Goal: Task Accomplishment & Management: Complete application form

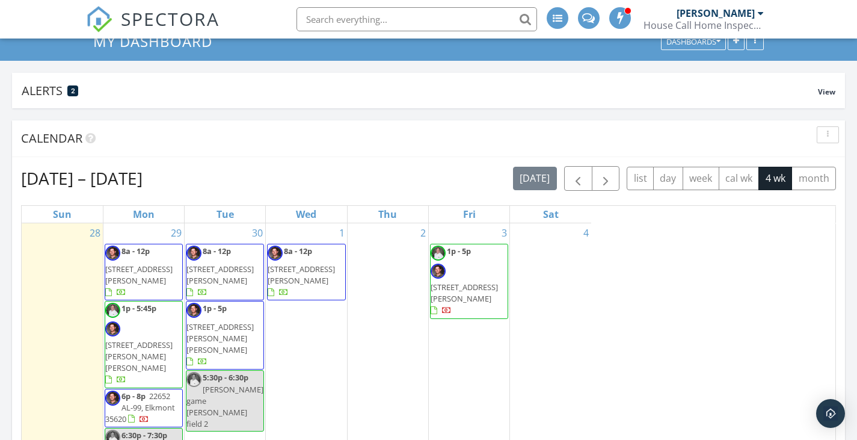
scroll to position [1444, 876]
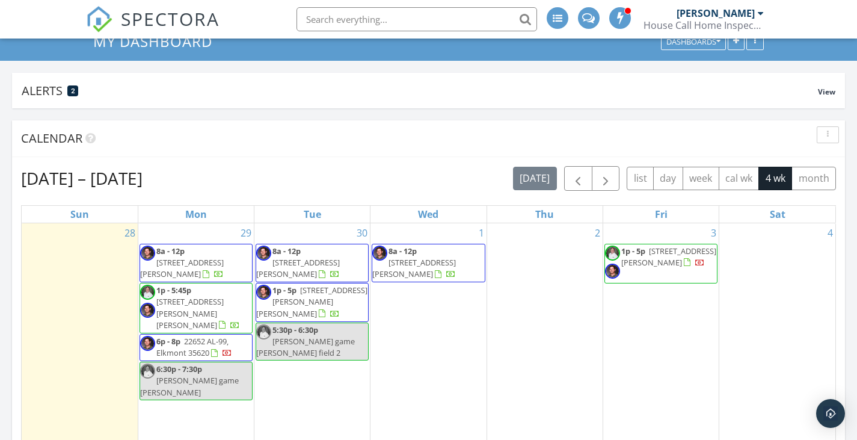
click at [594, 17] on span at bounding box center [588, 16] width 13 height 11
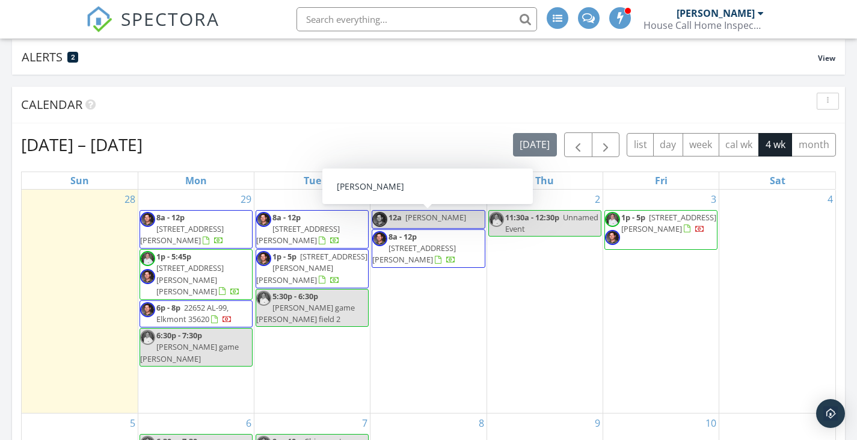
scroll to position [120, 0]
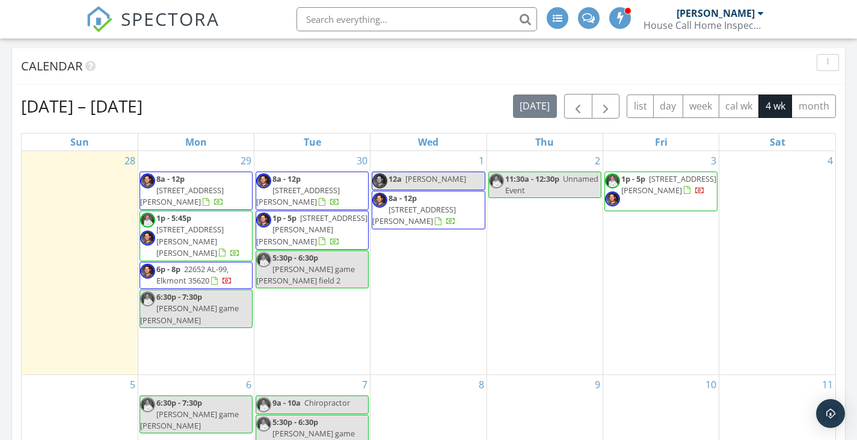
click at [420, 274] on div "1 12a [PERSON_NAME] 8a - 12p [STREET_ADDRESS][PERSON_NAME]" at bounding box center [429, 262] width 116 height 223
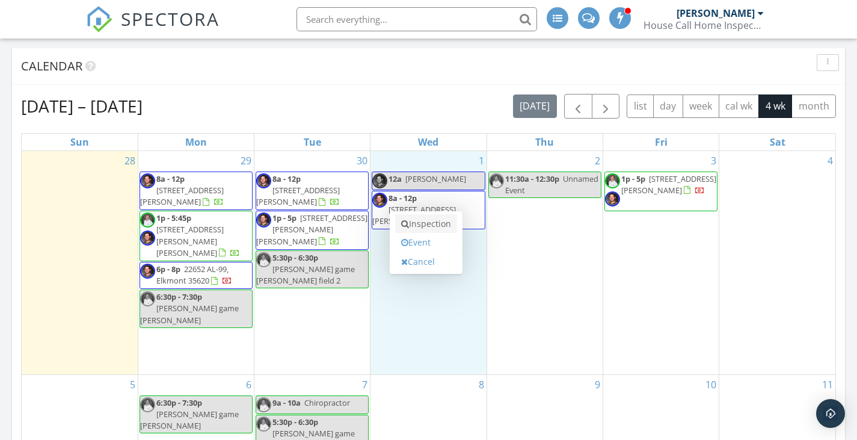
click at [415, 226] on link "Inspection" at bounding box center [426, 223] width 62 height 19
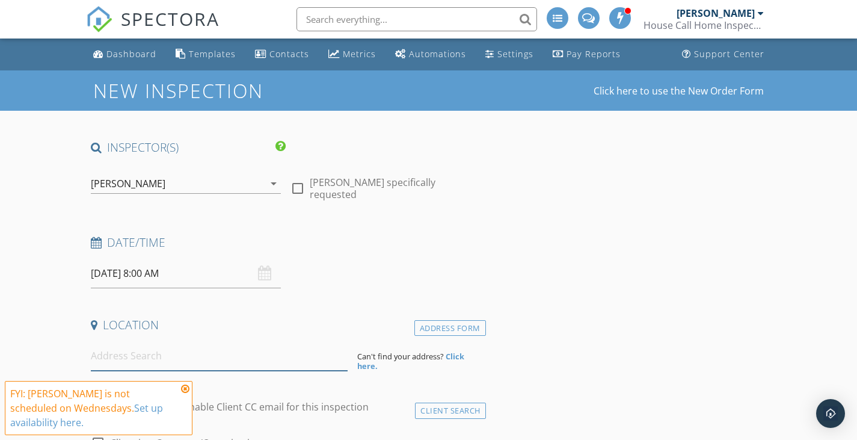
click at [188, 356] on input at bounding box center [219, 355] width 257 height 29
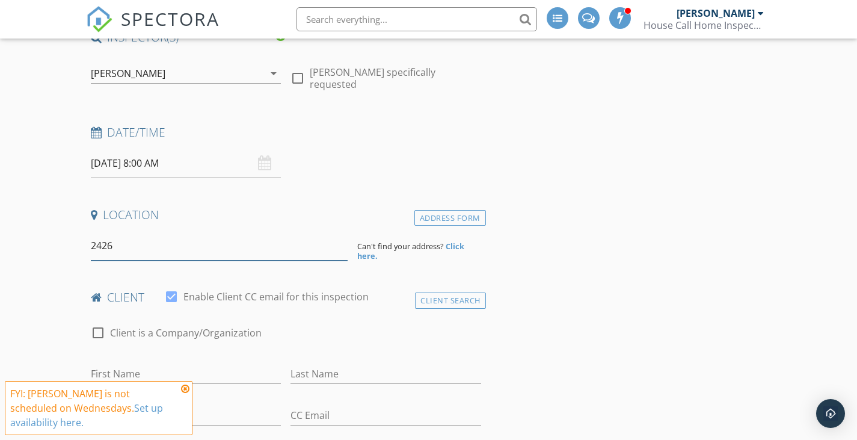
scroll to position [120, 0]
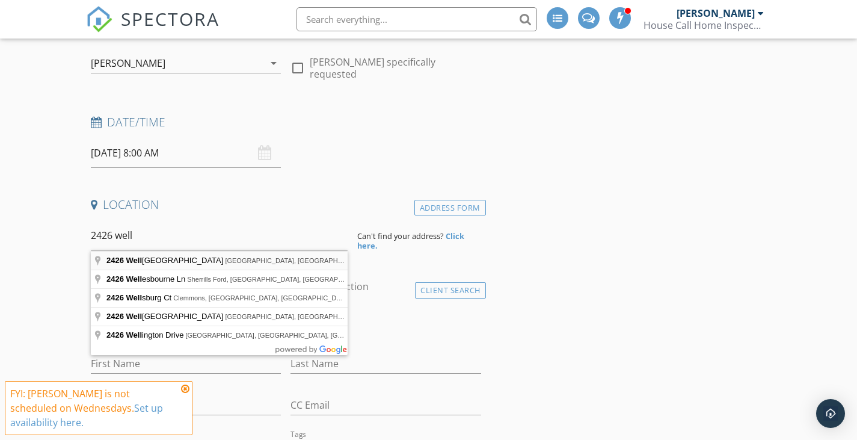
type input "2426 Wellington Street, Florence, AL, USA"
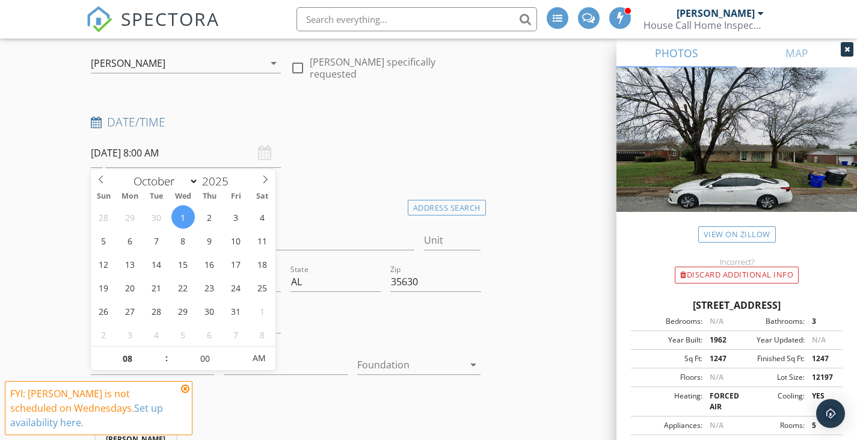
click at [151, 152] on input "10/01/2025 8:00 AM" at bounding box center [186, 152] width 191 height 29
type input "09"
type input "10/01/2025 9:00 AM"
click at [158, 348] on span at bounding box center [160, 353] width 8 height 12
type input "10"
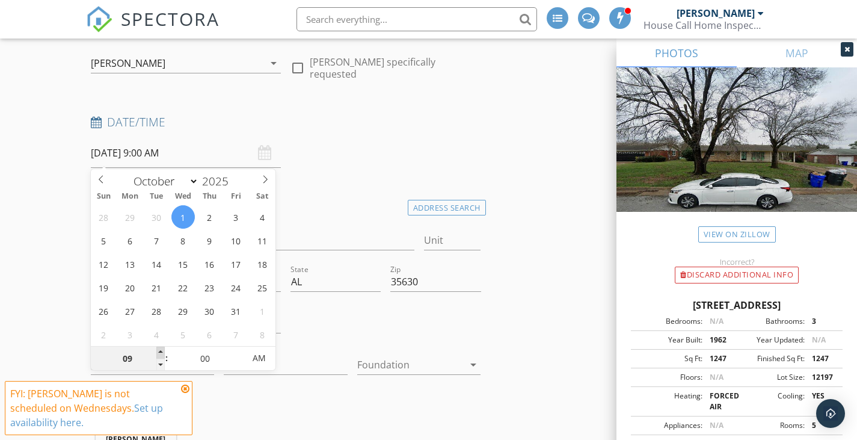
type input "10/01/2025 10:00 AM"
click at [158, 348] on span at bounding box center [160, 353] width 8 height 12
type input "11"
type input "10/01/2025 11:00 AM"
click at [158, 348] on span at bounding box center [160, 353] width 8 height 12
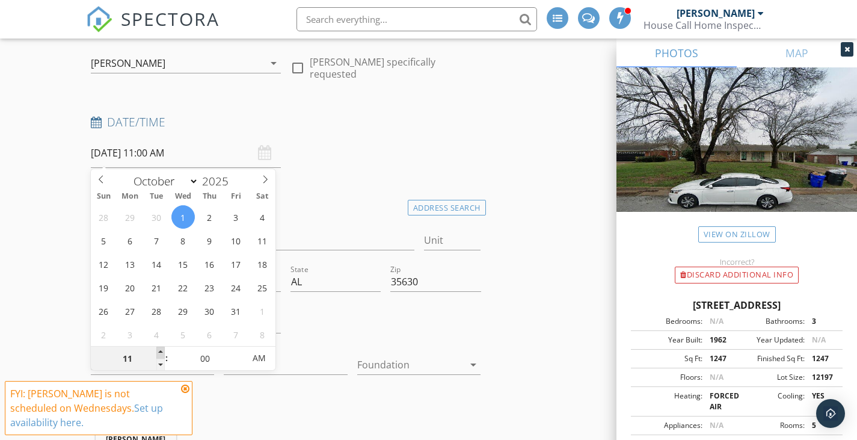
type input "12"
type input "10/01/2025 12:00 PM"
click at [158, 348] on span at bounding box center [160, 353] width 8 height 12
type input "01"
type input "[DATE] 1:00 PM"
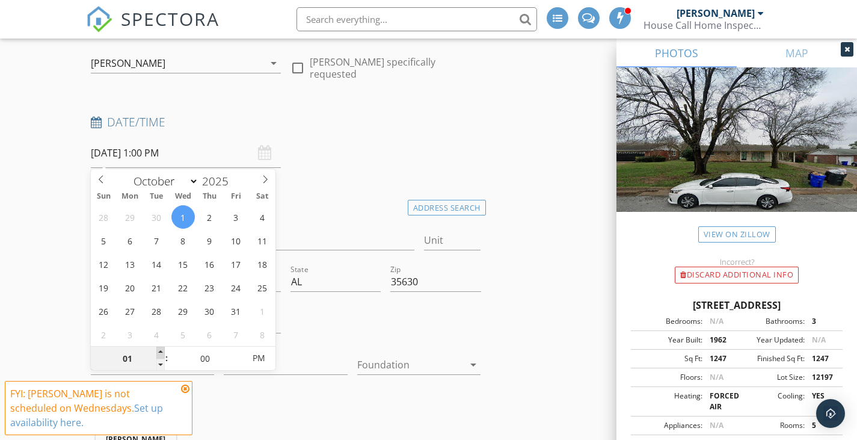
click at [158, 348] on span at bounding box center [160, 353] width 8 height 12
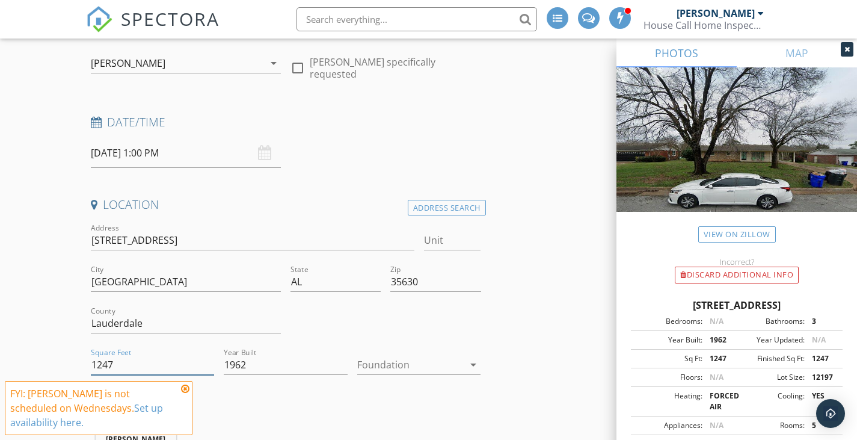
click at [128, 366] on input "1247" at bounding box center [153, 365] width 124 height 20
type input "1321"
click at [396, 373] on div at bounding box center [410, 364] width 107 height 19
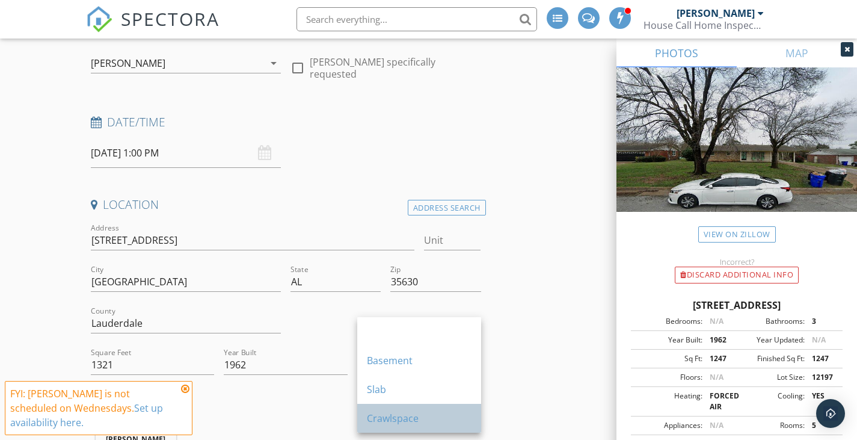
click at [393, 414] on div "Crawlspace" at bounding box center [419, 418] width 105 height 14
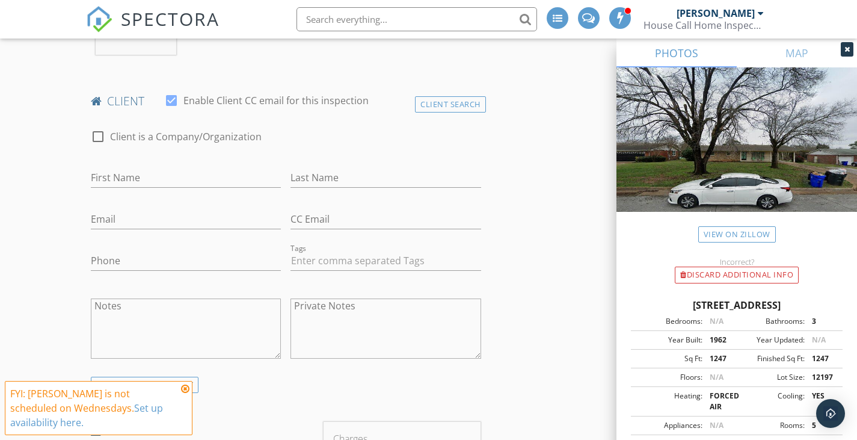
scroll to position [602, 0]
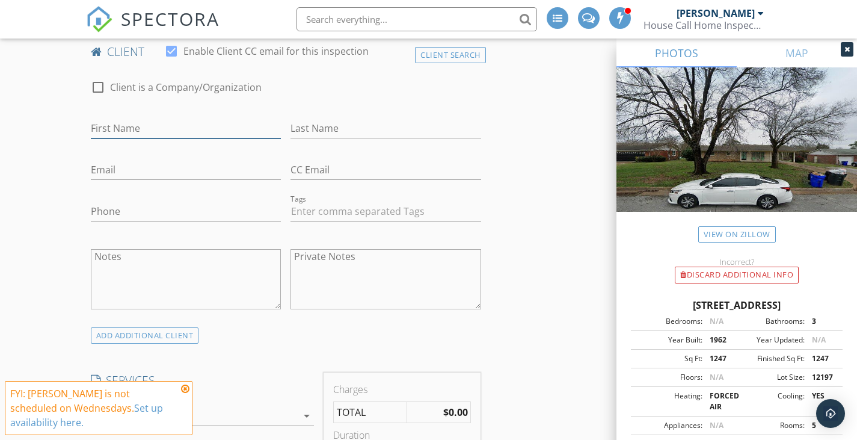
click at [164, 122] on input "First Name" at bounding box center [186, 129] width 191 height 20
type input "[PERSON_NAME]"
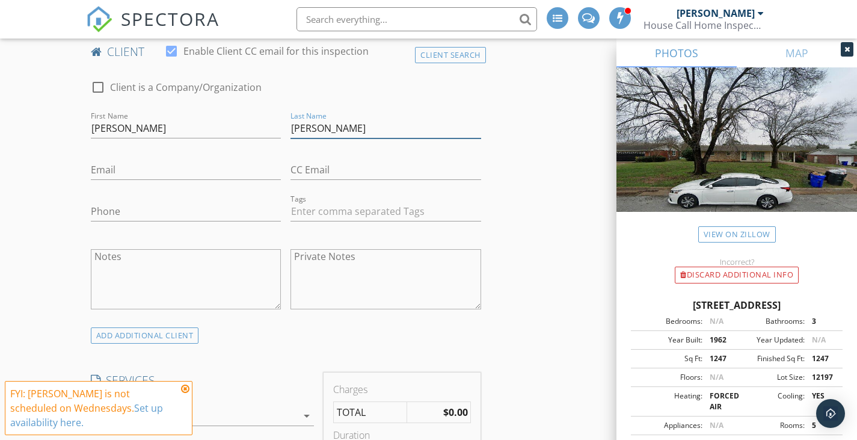
type input "[PERSON_NAME]"
type input "[EMAIL_ADDRESS][DOMAIN_NAME]"
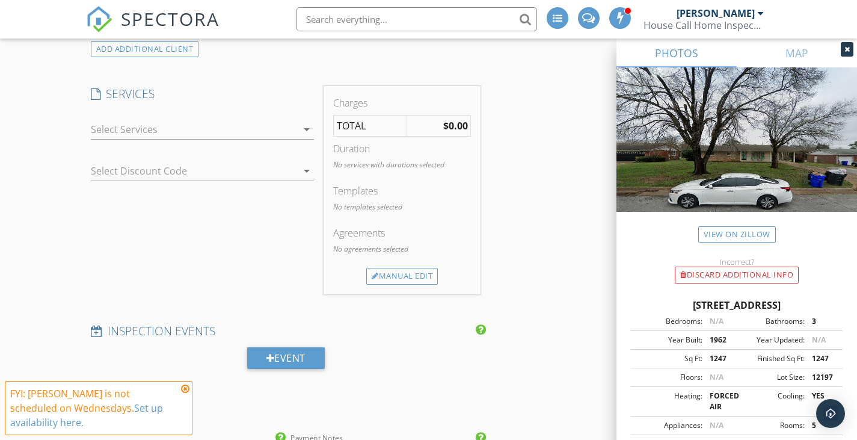
scroll to position [902, 0]
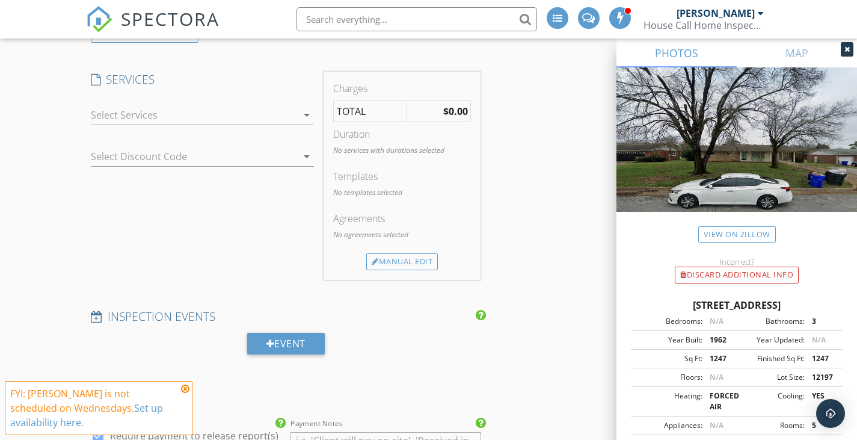
type input "[PHONE_NUMBER]"
click at [209, 116] on div at bounding box center [194, 114] width 207 height 19
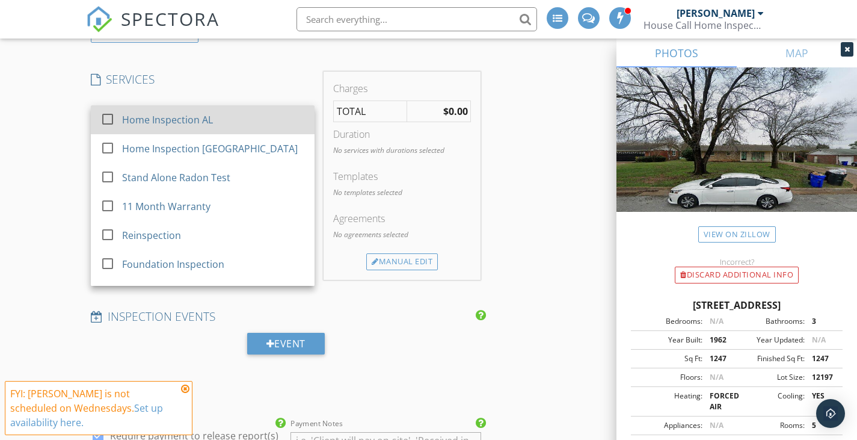
click at [208, 120] on div "Home Inspection AL" at bounding box center [167, 119] width 91 height 14
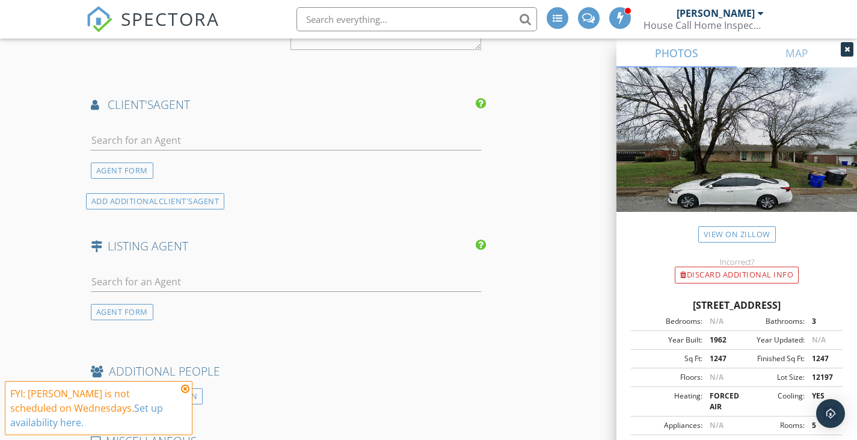
scroll to position [1444, 0]
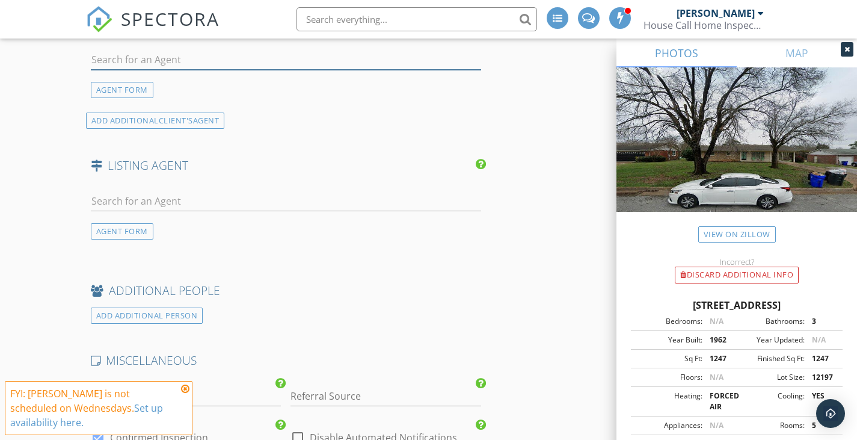
click at [247, 65] on input "text" at bounding box center [286, 60] width 390 height 20
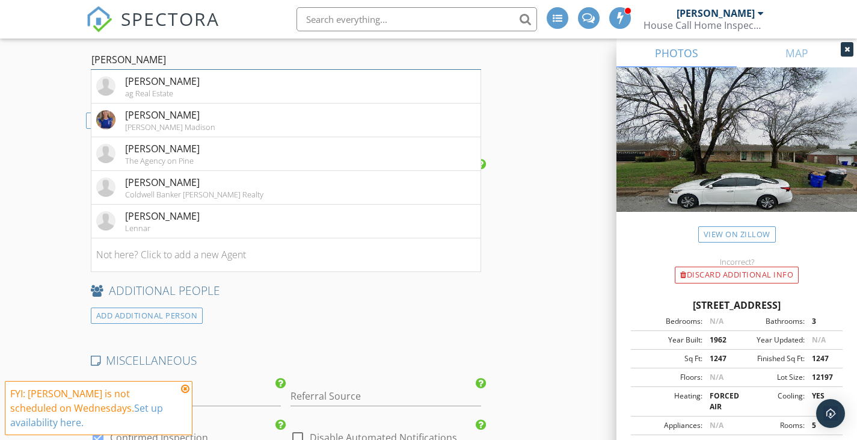
type input "angela"
click at [182, 151] on div "[PERSON_NAME]" at bounding box center [162, 148] width 75 height 14
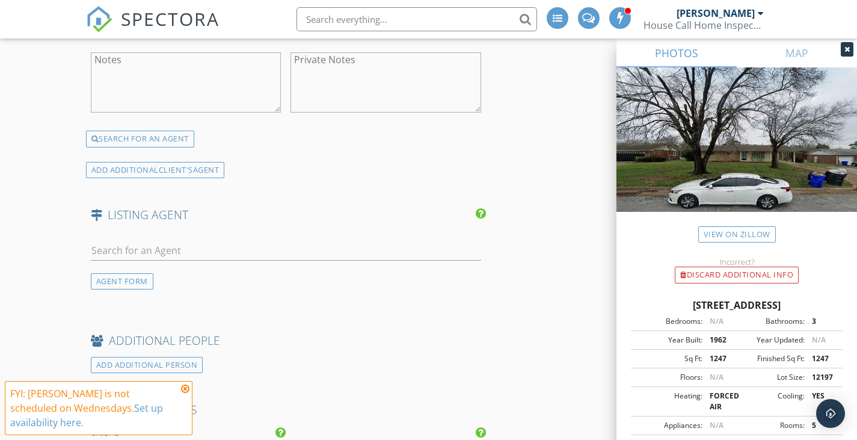
scroll to position [1624, 0]
click at [245, 250] on input "text" at bounding box center [286, 249] width 390 height 20
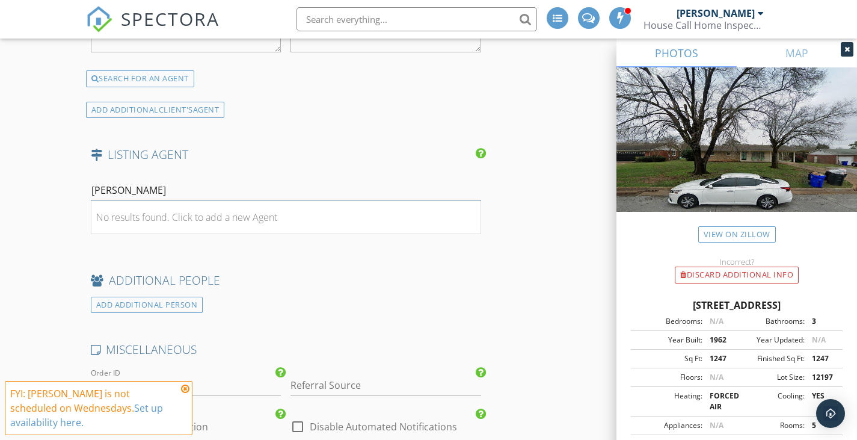
scroll to position [1684, 0]
drag, startPoint x: 152, startPoint y: 188, endPoint x: 12, endPoint y: 186, distance: 139.6
paste input "256-366-0580"
type input "256-366-0580"
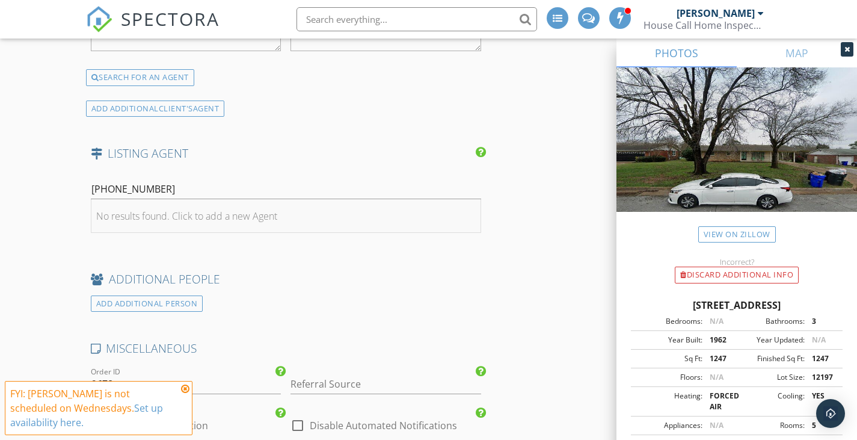
click at [197, 215] on div "No results found. Click to add a new Agent" at bounding box center [186, 216] width 181 height 14
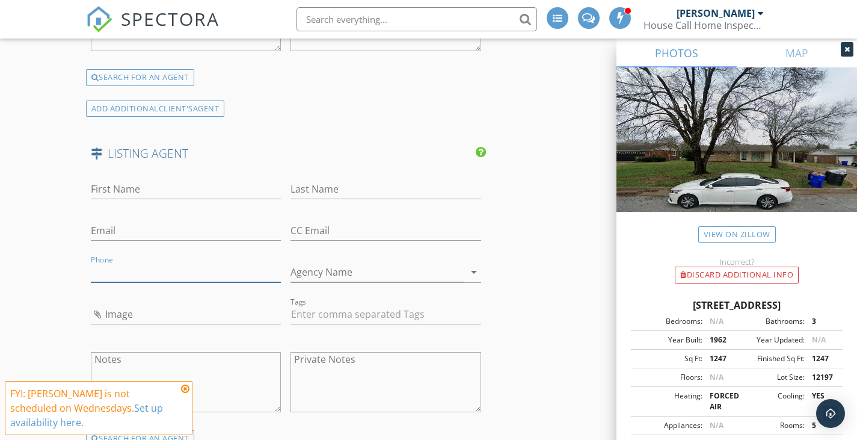
click at [173, 266] on input "Phone" at bounding box center [186, 272] width 191 height 20
paste input "256-366-0580"
type input "256-366-0580"
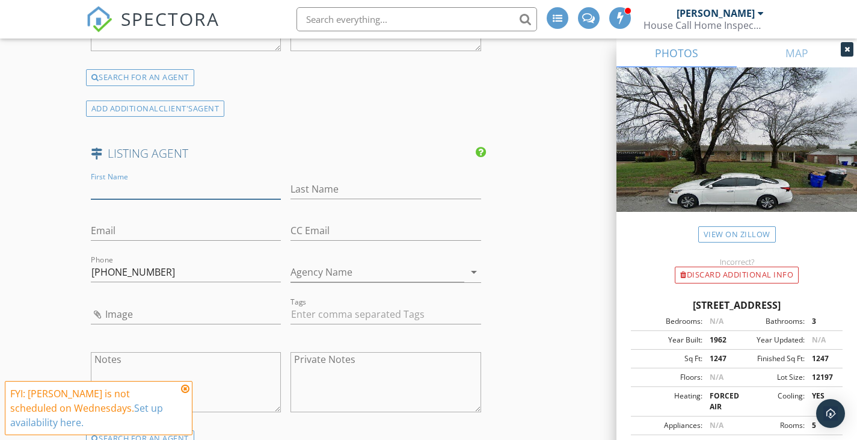
click at [155, 191] on input "First Name" at bounding box center [186, 189] width 191 height 20
type input "Jeannie"
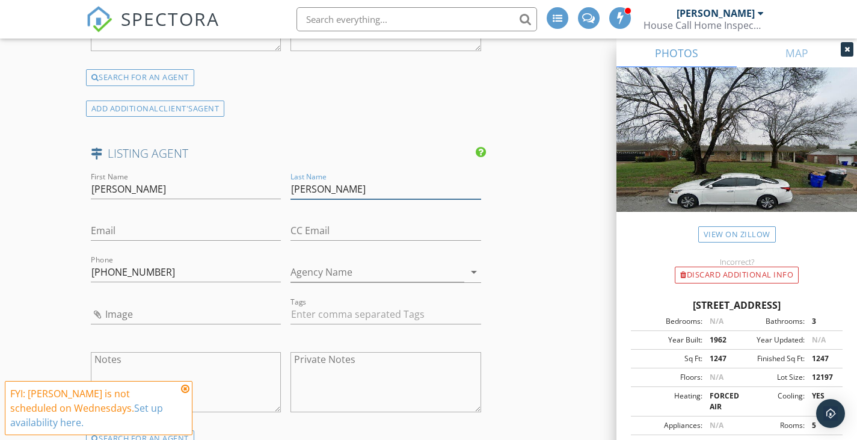
type input "Rogers"
click at [362, 278] on input "Agency Name" at bounding box center [378, 272] width 174 height 20
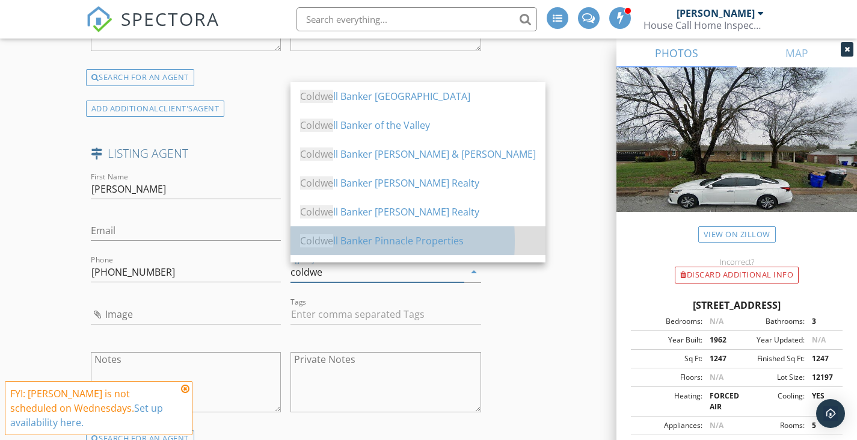
click at [347, 238] on div "Coldwe ll Banker Pinnacle Properties" at bounding box center [418, 240] width 236 height 14
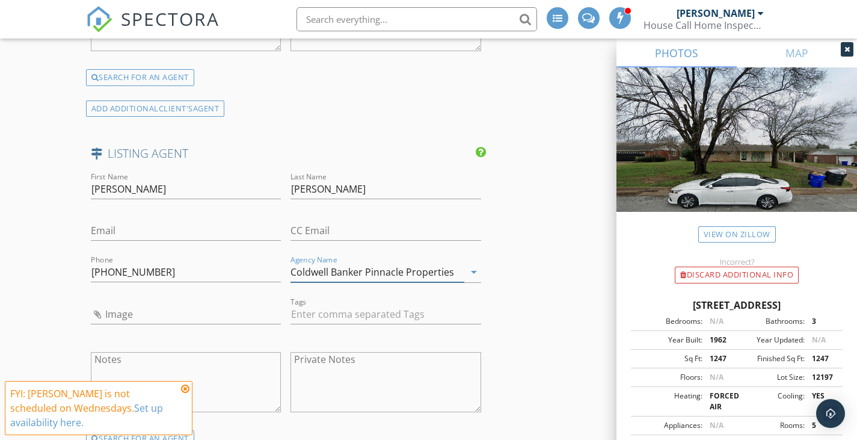
type input "Coldwell Banker Pinnacle Properties"
click at [326, 311] on input "text" at bounding box center [386, 314] width 191 height 20
type input "&nbsp;"
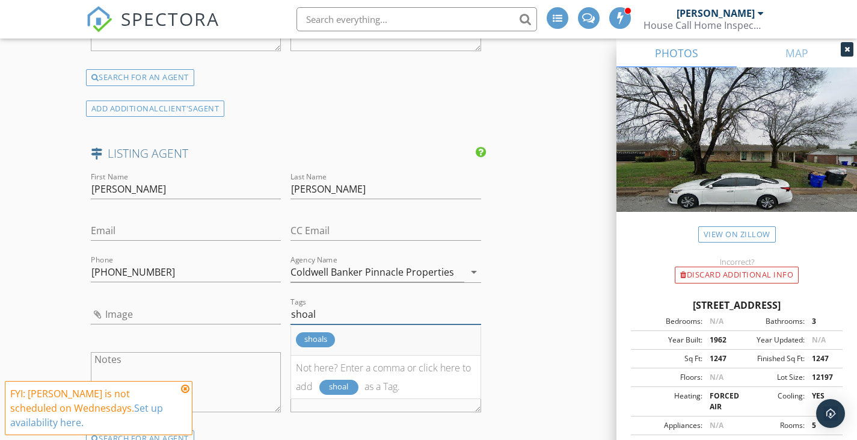
type input "shoal"
click at [319, 342] on div "shoals" at bounding box center [315, 339] width 39 height 15
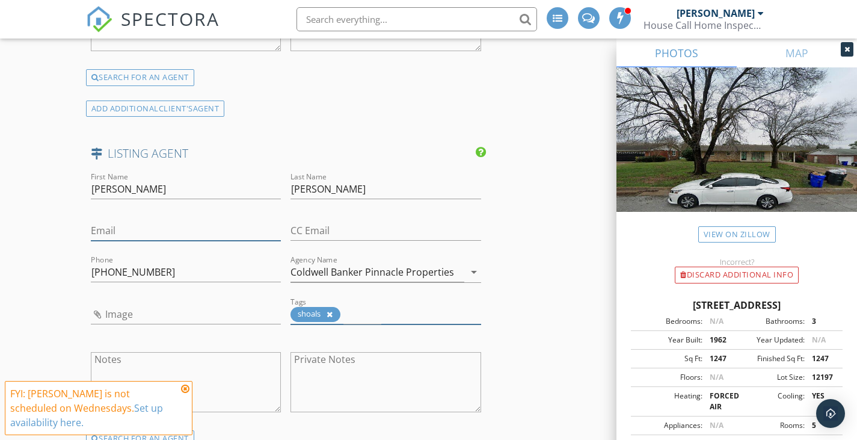
click at [137, 233] on input "Email" at bounding box center [186, 231] width 191 height 20
paste input "jeanniemrogers@gmail.com"
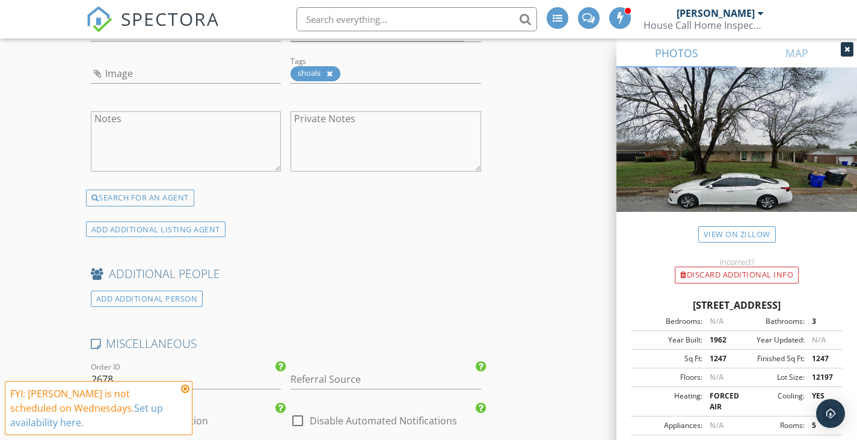
scroll to position [2106, 0]
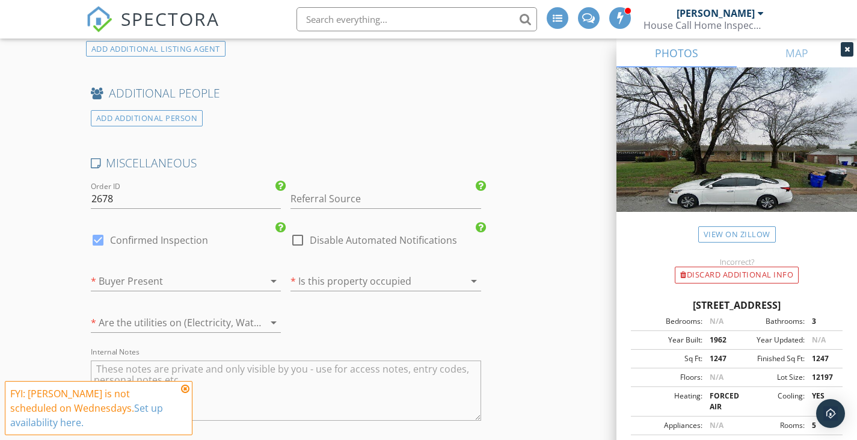
type input "jeanniemrogers@gmail.com"
click at [200, 288] on div at bounding box center [169, 280] width 157 height 19
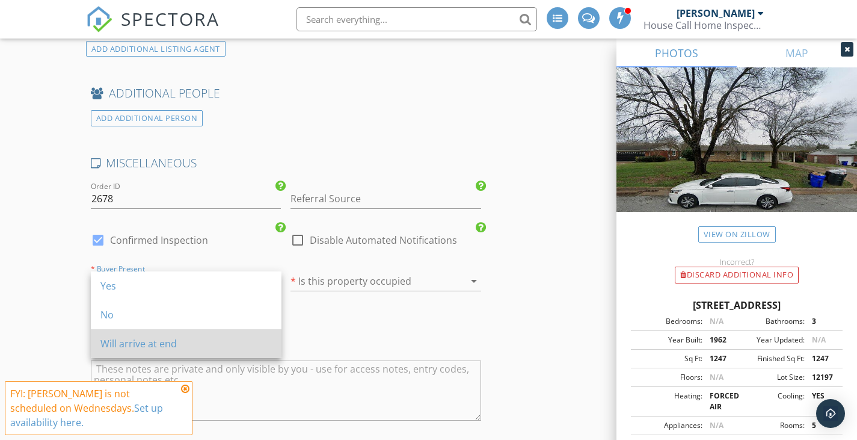
click at [204, 342] on div "Will arrive at end" at bounding box center [185, 343] width 171 height 14
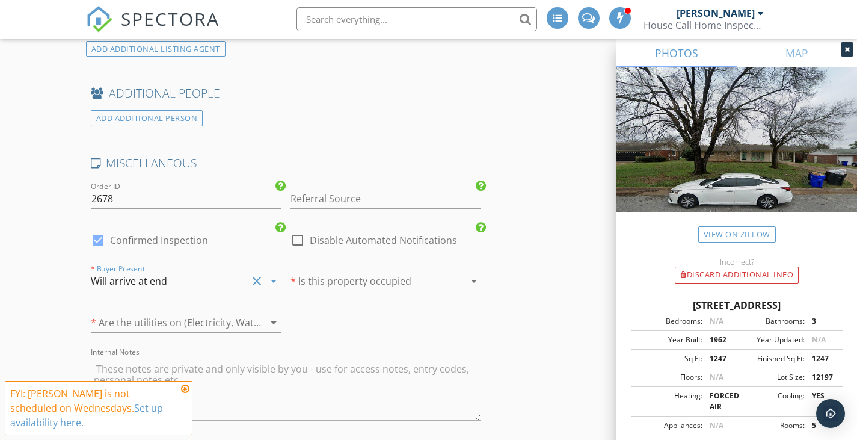
click at [374, 280] on div at bounding box center [369, 280] width 157 height 19
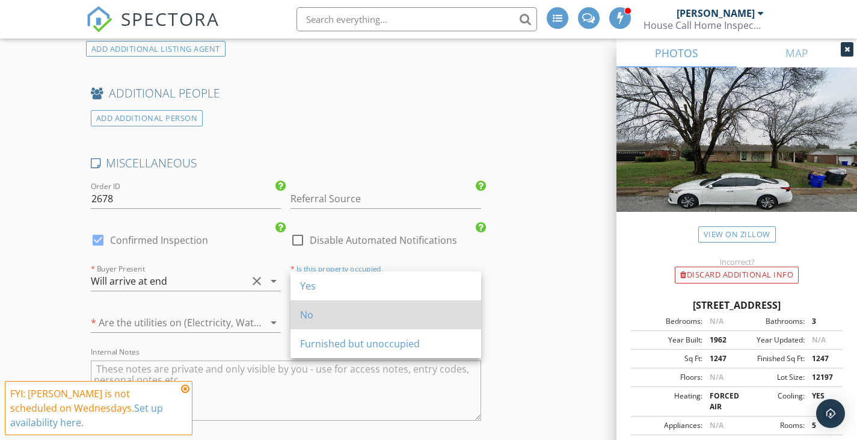
click at [365, 315] on div "No" at bounding box center [385, 314] width 171 height 14
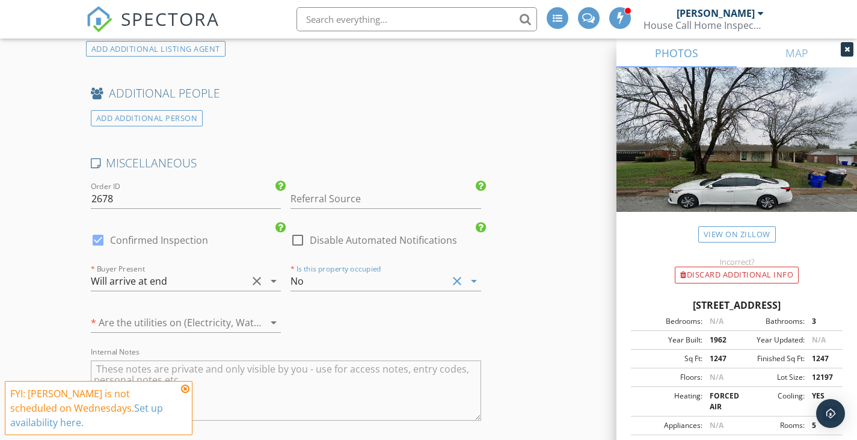
click at [354, 402] on textarea "Internal Notes" at bounding box center [286, 390] width 390 height 60
type textarea "Buyer will arrive around 3:30"
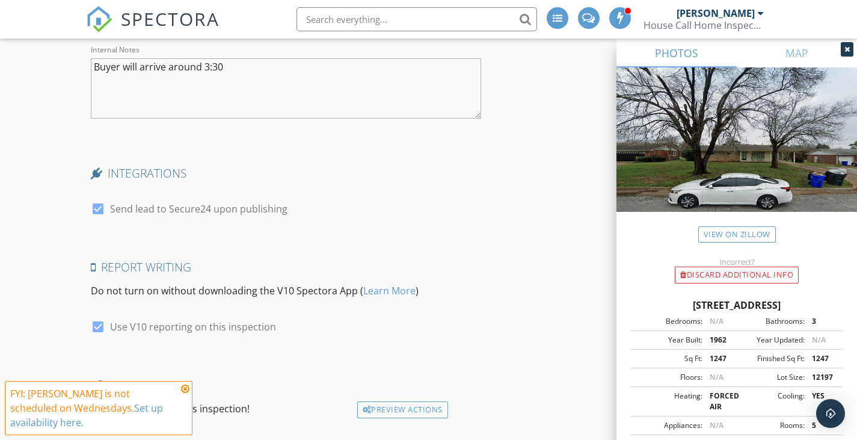
scroll to position [2467, 0]
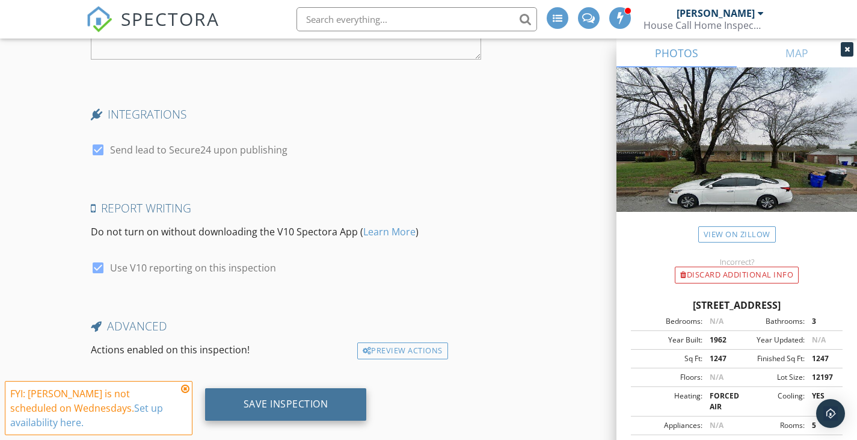
click at [301, 411] on div "Save Inspection" at bounding box center [286, 404] width 162 height 32
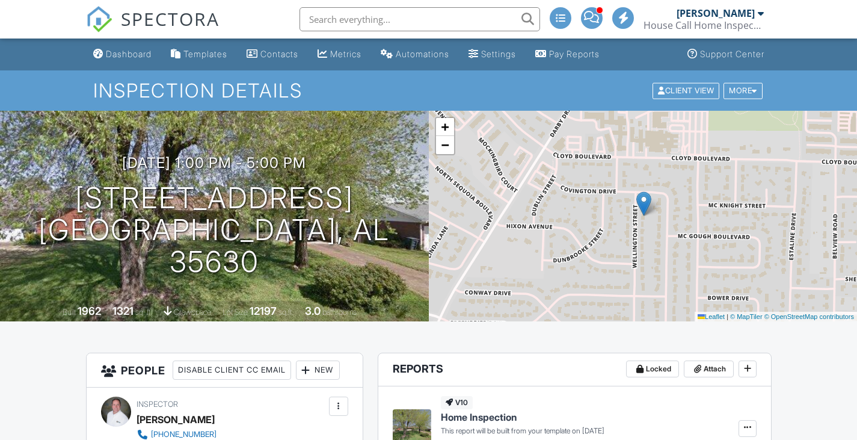
click at [339, 374] on div "New" at bounding box center [318, 369] width 44 height 19
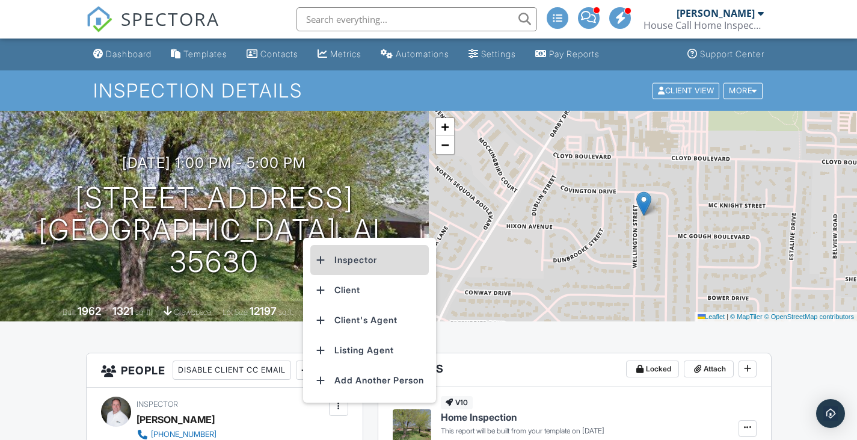
click at [357, 262] on li "Inspector" at bounding box center [369, 260] width 119 height 30
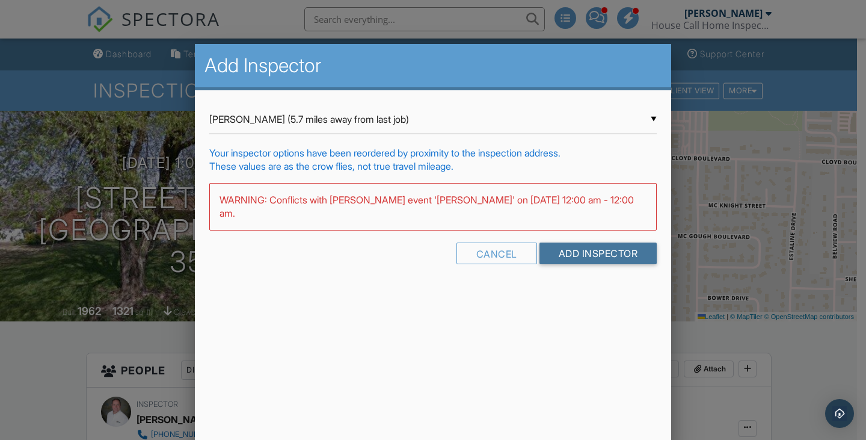
drag, startPoint x: 618, startPoint y: 239, endPoint x: 607, endPoint y: 416, distance: 176.6
click at [617, 242] on input "Add Inspector" at bounding box center [599, 253] width 118 height 22
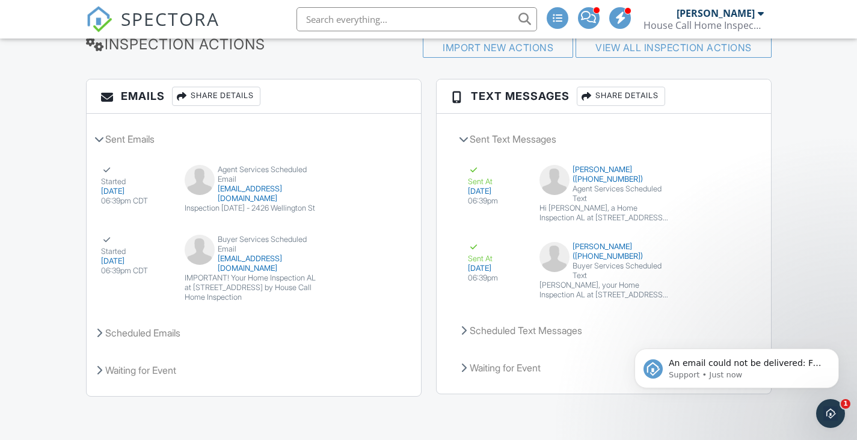
scroll to position [1638, 0]
click at [713, 367] on span "An email could not be delivered: For more information, view Why emails don't ge…" at bounding box center [745, 375] width 153 height 34
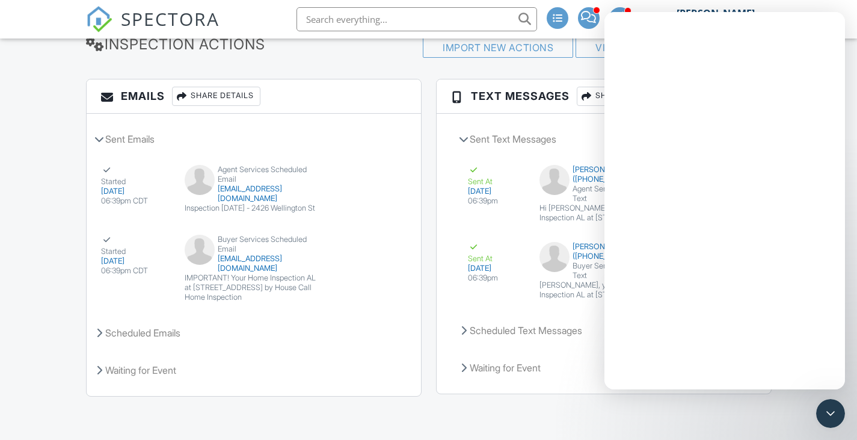
scroll to position [0, 0]
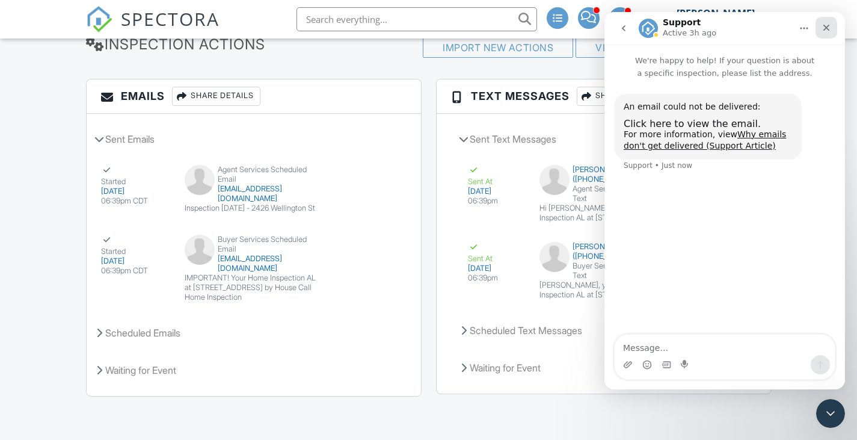
click at [831, 31] on div "Close" at bounding box center [827, 28] width 22 height 22
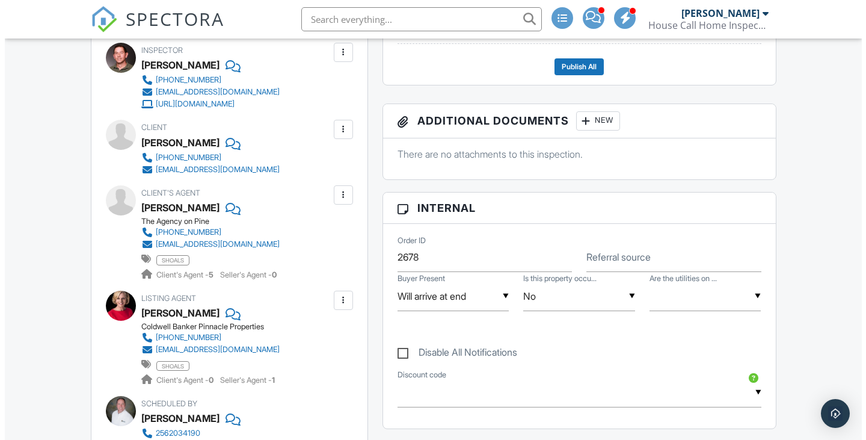
scroll to position [410, 0]
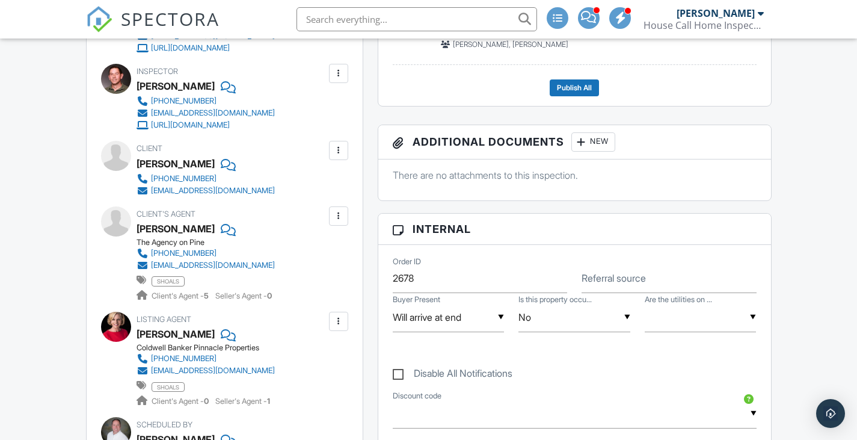
click at [335, 152] on div at bounding box center [339, 150] width 12 height 12
click at [320, 189] on li "Edit" at bounding box center [310, 187] width 61 height 30
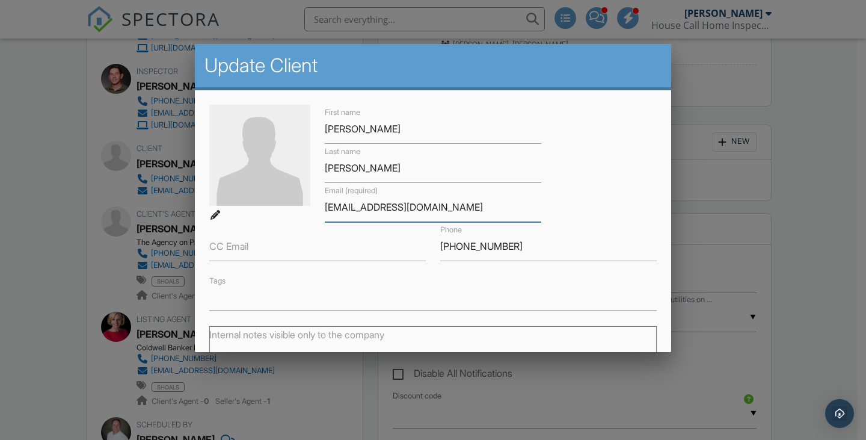
click at [351, 208] on input "[EMAIL_ADDRESS][DOMAIN_NAME]" at bounding box center [433, 207] width 217 height 29
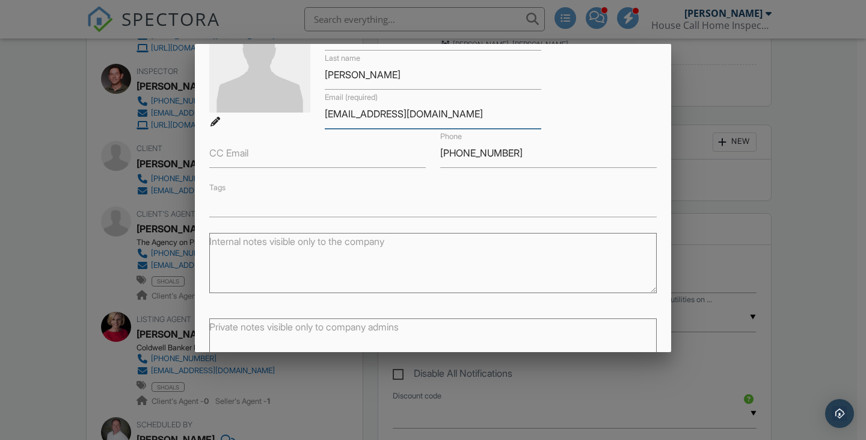
scroll to position [174, 0]
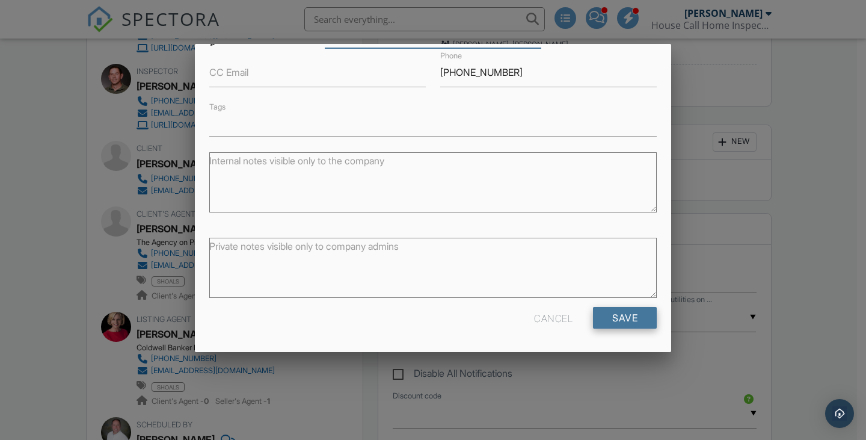
type input "williamdavidsimpkins@gmail.com"
click at [632, 322] on input "Save" at bounding box center [625, 318] width 64 height 22
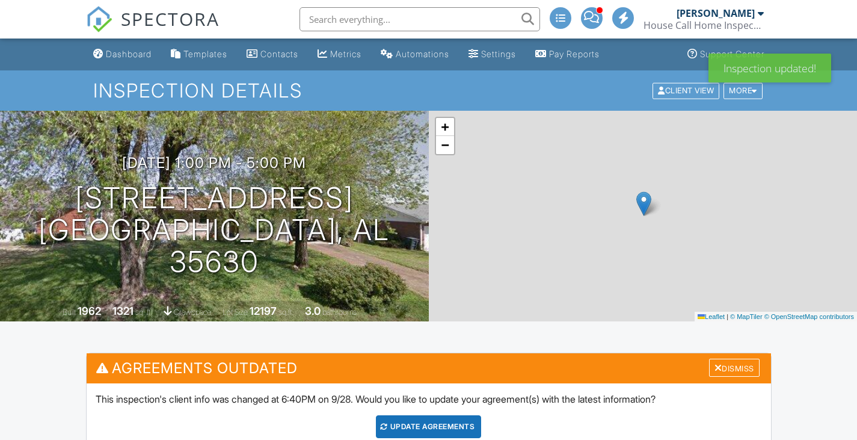
scroll to position [180, 0]
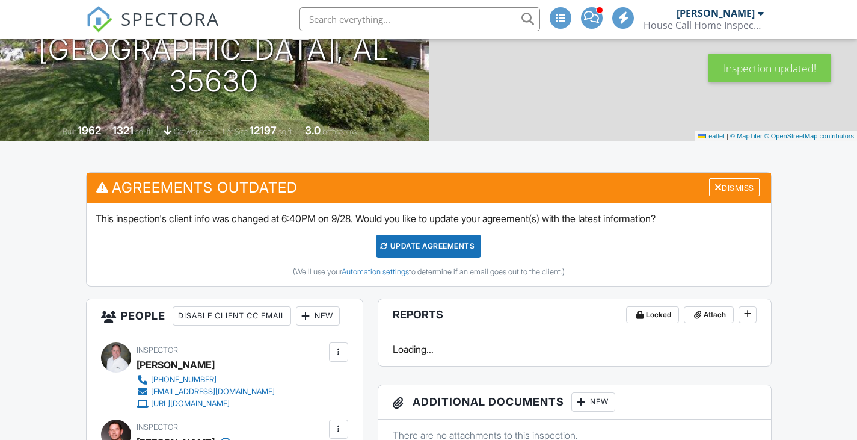
click at [445, 240] on div "Update Agreements" at bounding box center [428, 246] width 105 height 23
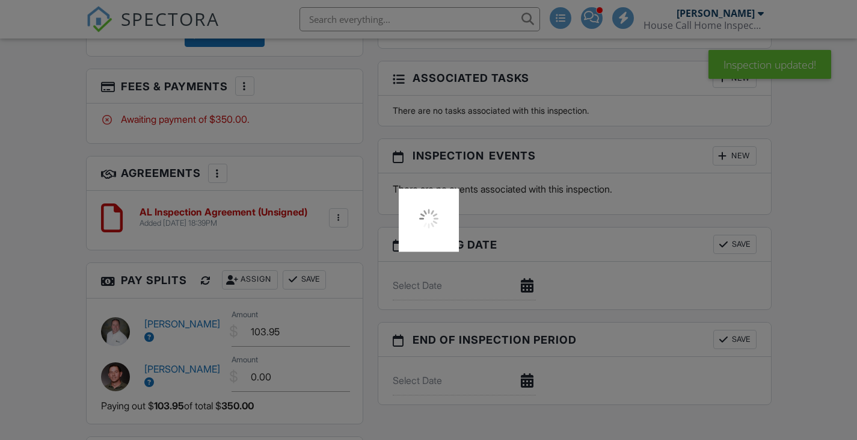
scroll to position [1157, 0]
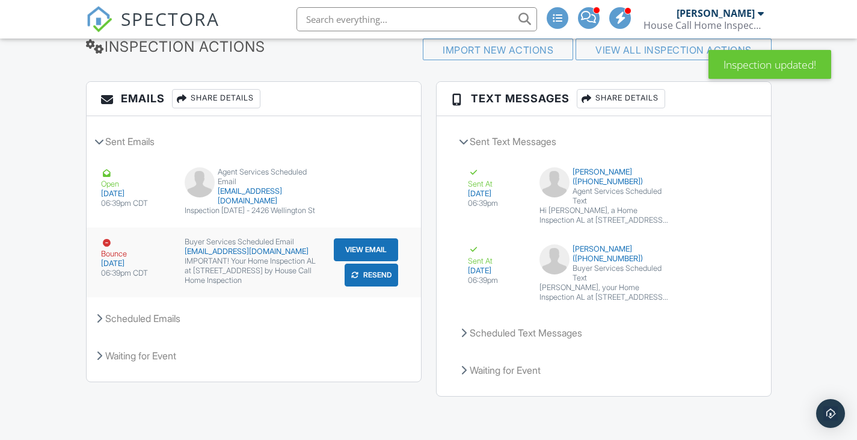
click at [389, 286] on button "Resend" at bounding box center [372, 274] width 54 height 23
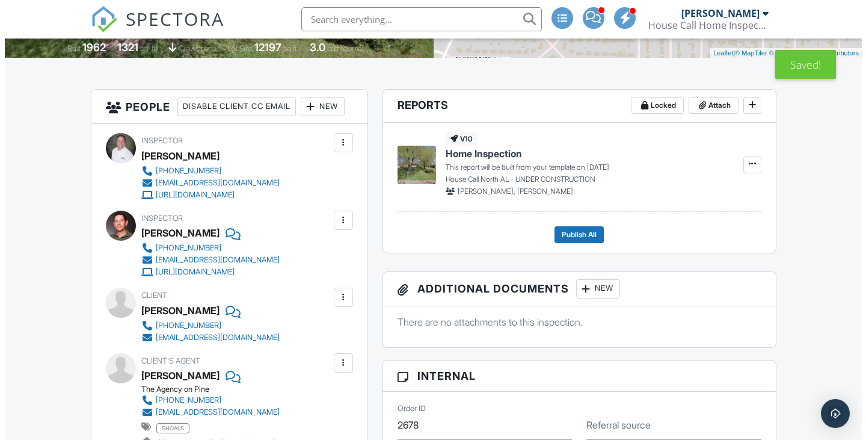
scroll to position [301, 0]
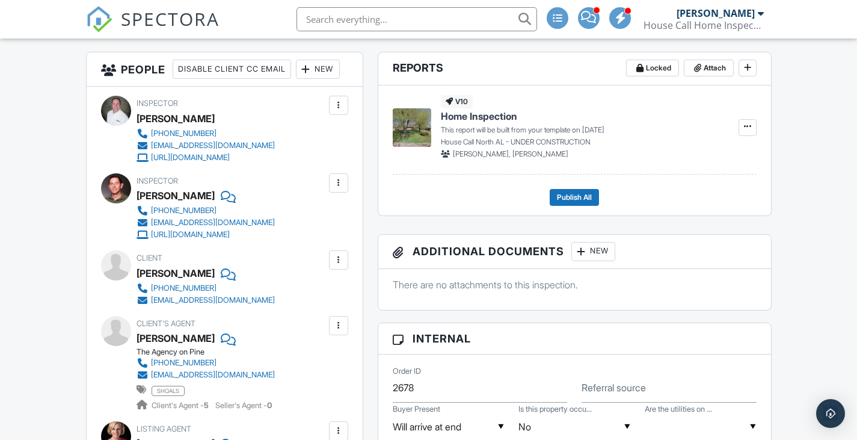
click at [344, 105] on div at bounding box center [339, 105] width 12 height 12
click at [323, 197] on li "Remove" at bounding box center [288, 202] width 106 height 30
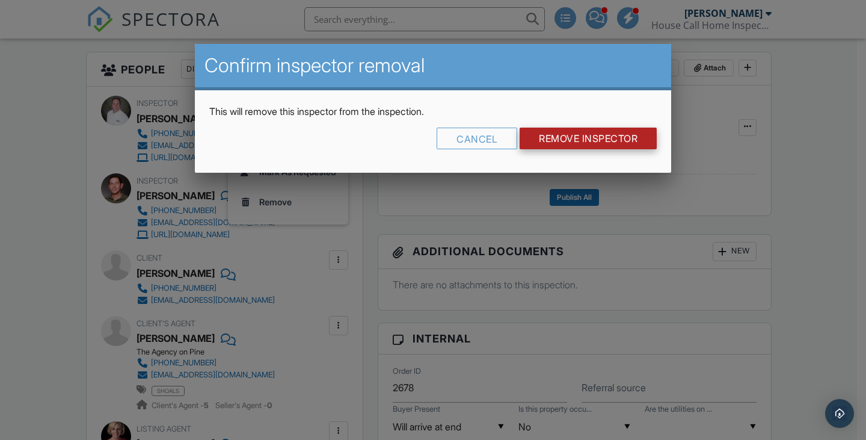
click at [578, 142] on input "Remove Inspector" at bounding box center [588, 139] width 137 height 22
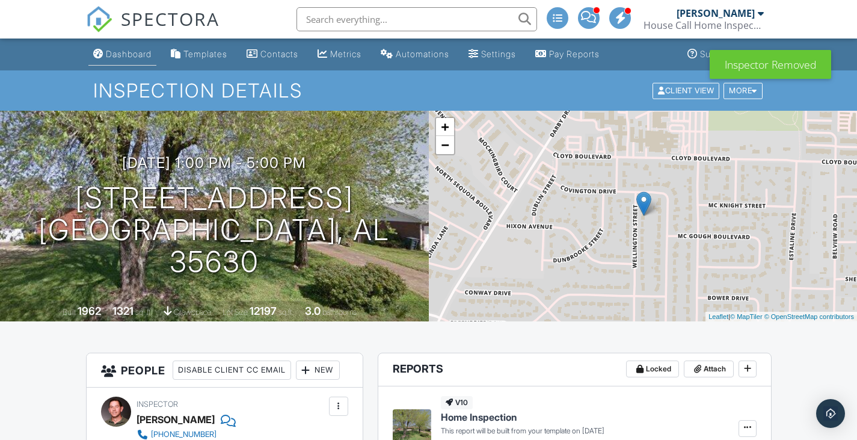
click at [113, 48] on link "Dashboard" at bounding box center [122, 54] width 68 height 22
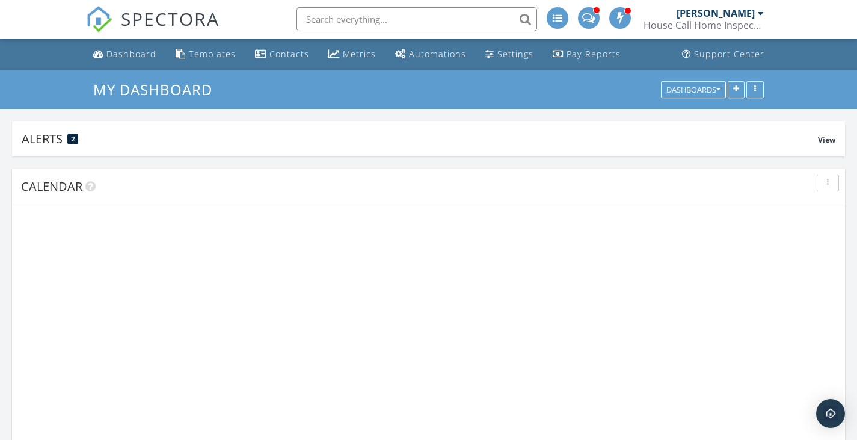
scroll to position [229, 270]
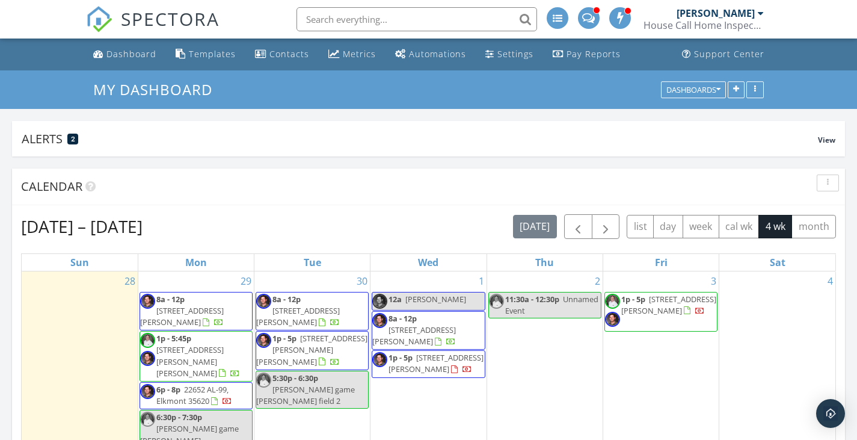
click at [202, 305] on span "[STREET_ADDRESS][PERSON_NAME]" at bounding box center [182, 316] width 84 height 22
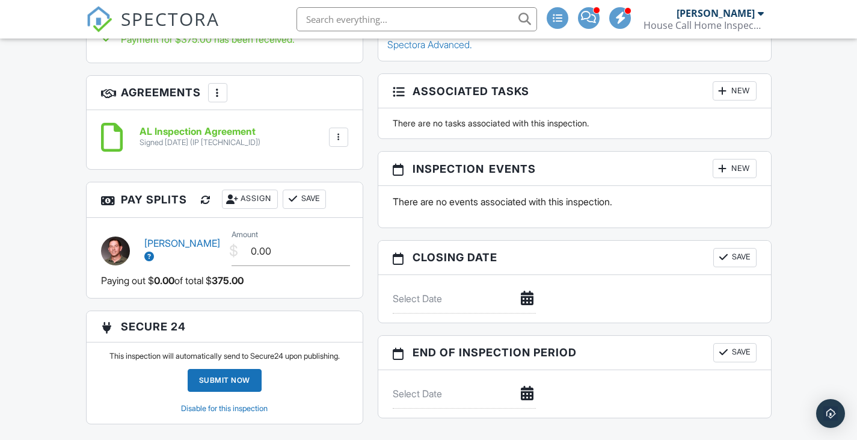
scroll to position [703, 0]
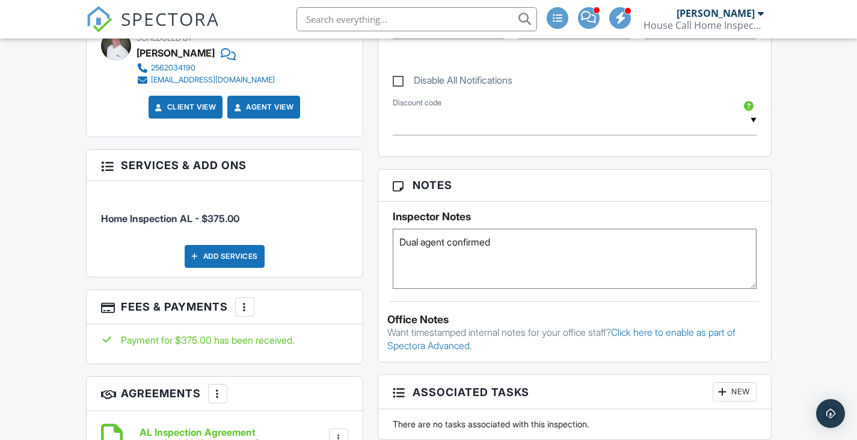
click at [502, 242] on textarea "Dual agent confirmed" at bounding box center [575, 259] width 364 height 60
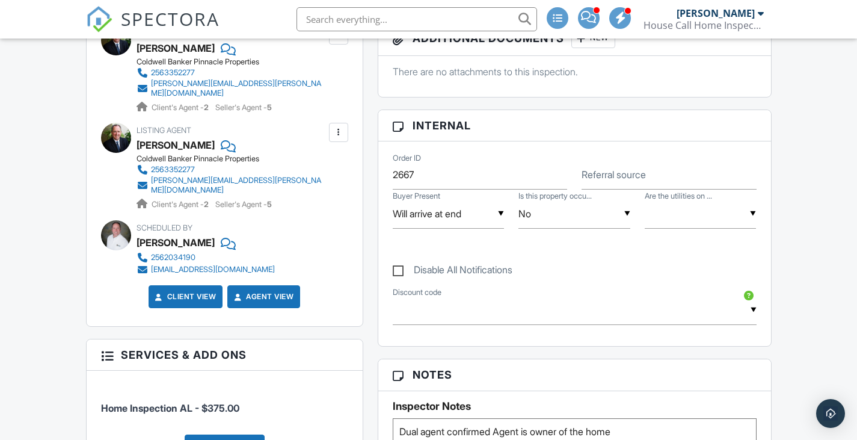
scroll to position [541, 0]
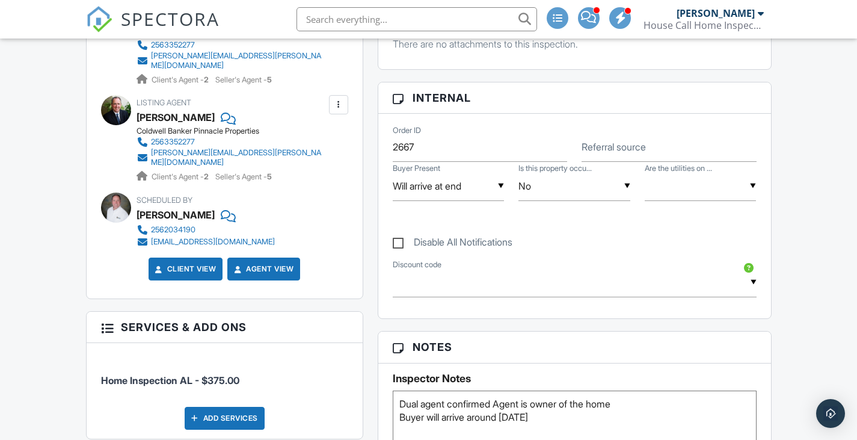
type textarea "Dual agent confirmed Agent is owner of the home Buyer will arrive around 1030"
click at [805, 291] on div "Dashboard Templates Contacts Metrics Automations Settings Pay Reports Support C…" at bounding box center [428, 446] width 857 height 1899
click at [712, 200] on div "▼ All utilities on All utilities off Some utilities on All utilities on All uti…" at bounding box center [701, 185] width 112 height 29
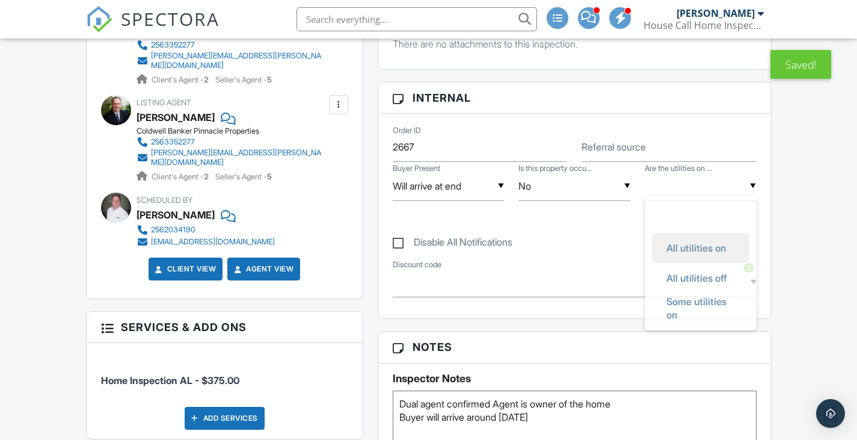
click at [688, 250] on span "All utilities on" at bounding box center [696, 248] width 79 height 30
type input "All utilities on"
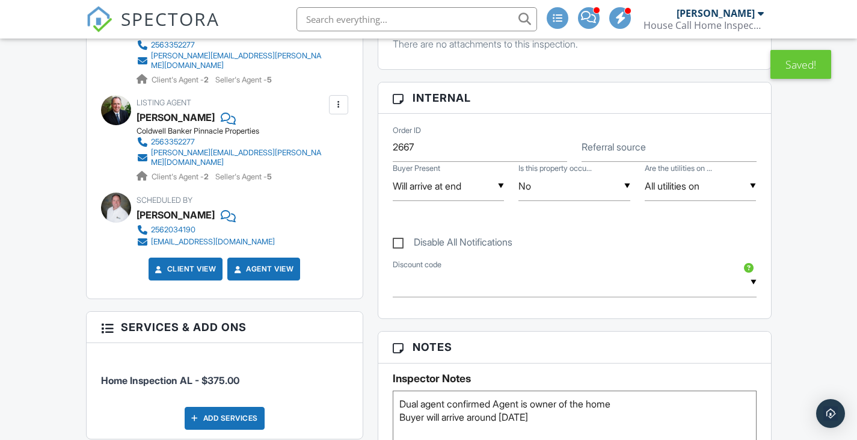
click at [782, 239] on div "Dashboard Templates Contacts Metrics Automations Settings Pay Reports Support C…" at bounding box center [428, 446] width 857 height 1899
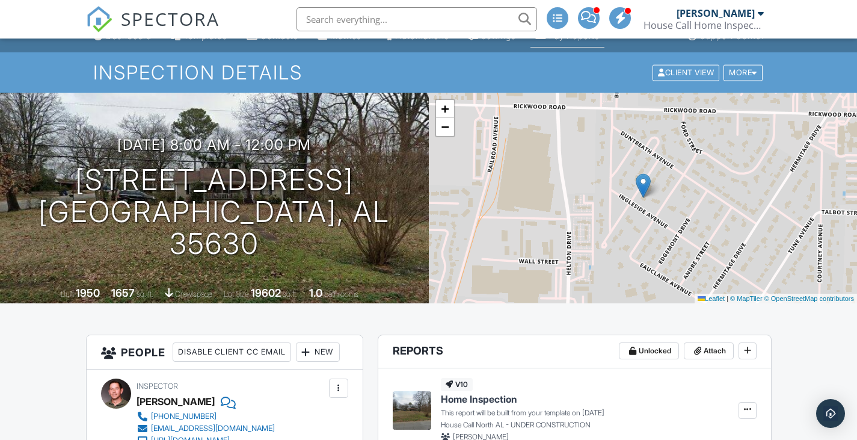
scroll to position [0, 0]
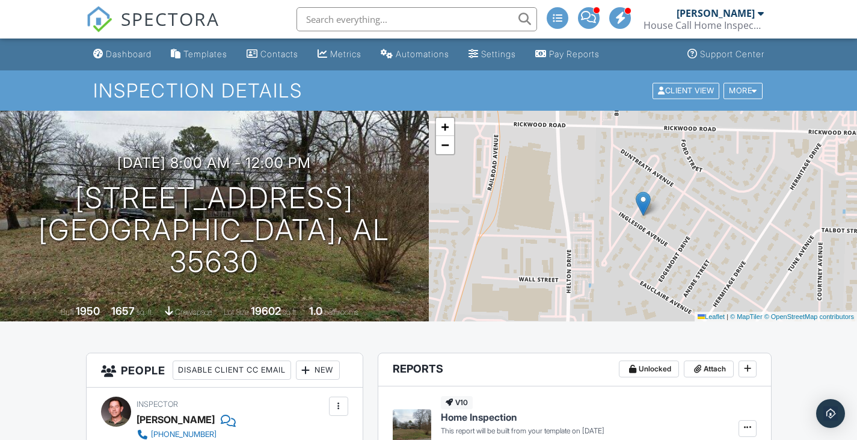
click at [587, 17] on span at bounding box center [588, 17] width 15 height 1
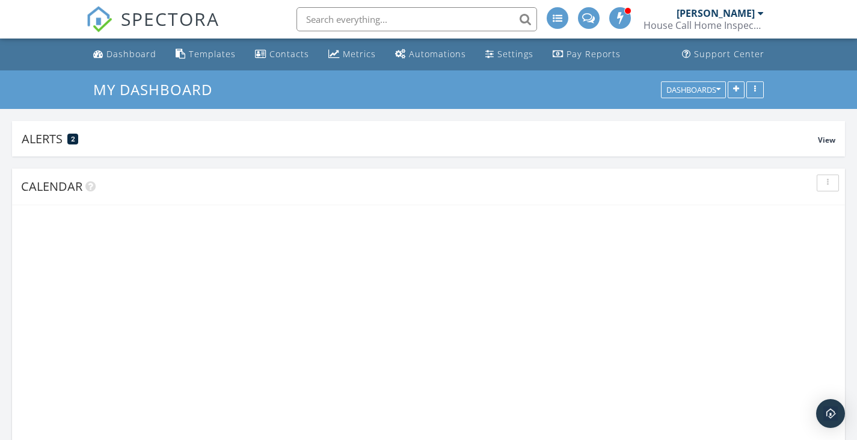
scroll to position [229, 270]
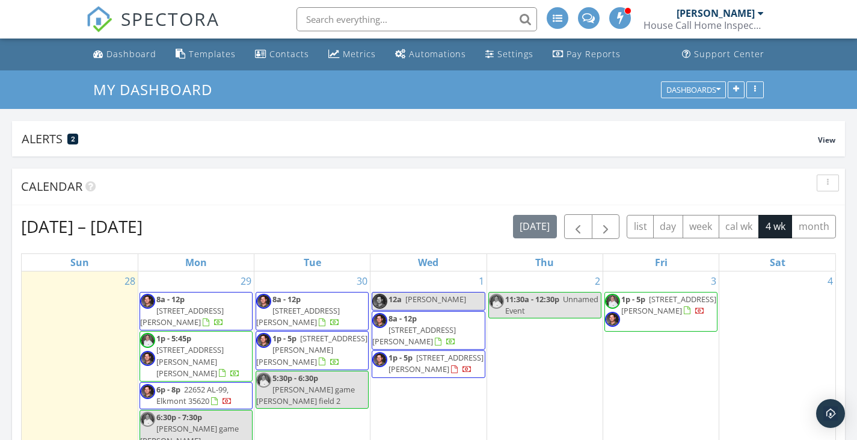
click at [434, 295] on link "12a Angela" at bounding box center [428, 301] width 113 height 19
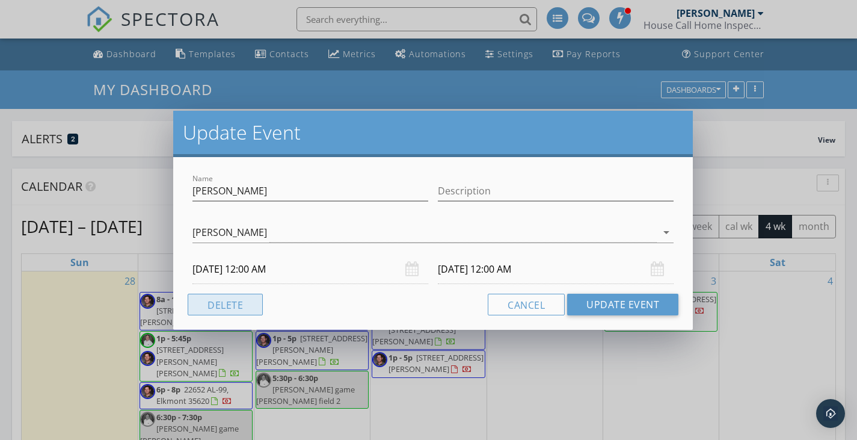
click at [211, 304] on button "Delete" at bounding box center [225, 305] width 75 height 22
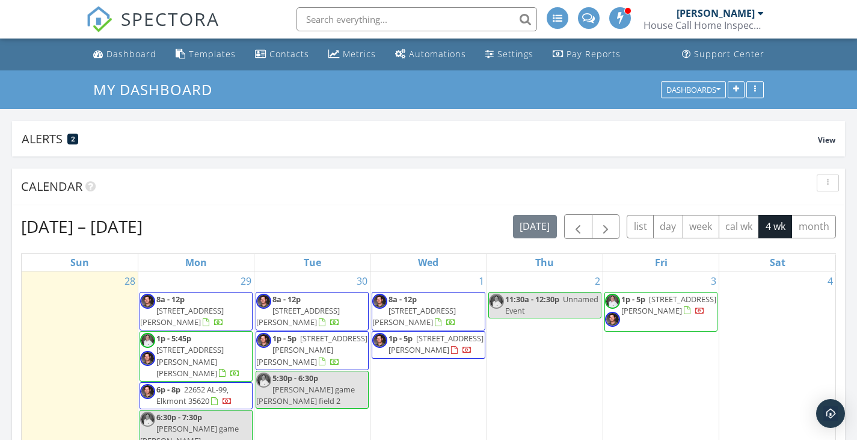
click at [595, 19] on span at bounding box center [588, 16] width 13 height 11
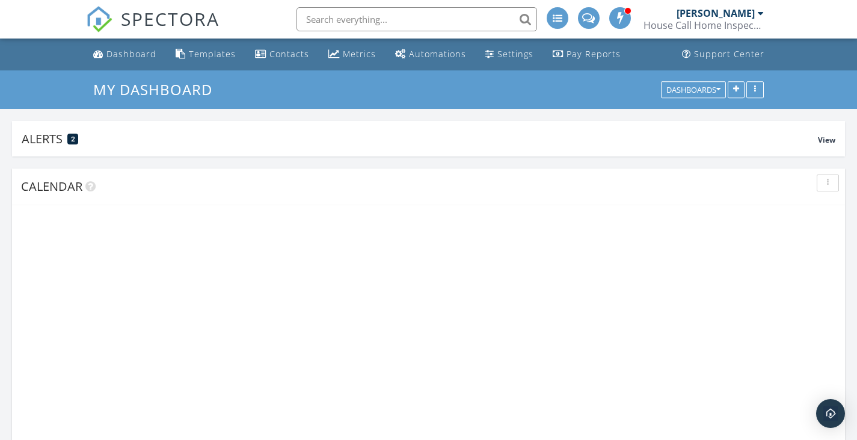
scroll to position [229, 270]
